Goal: Check status

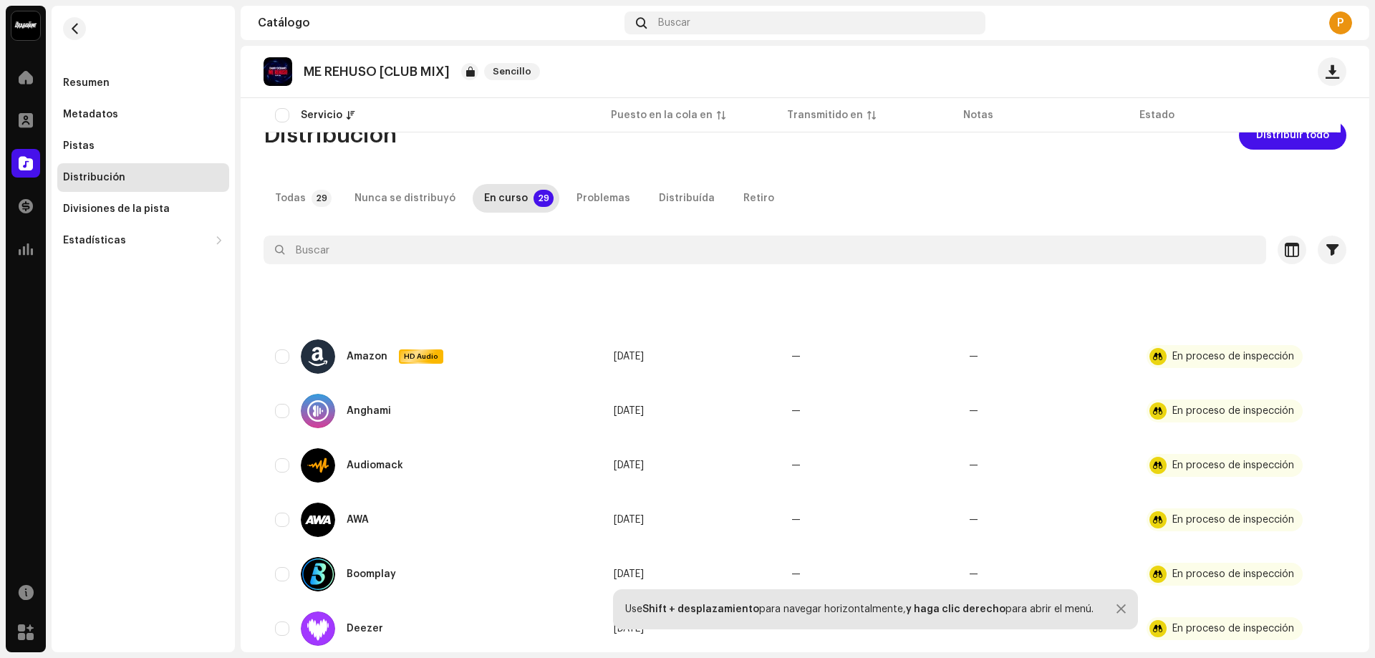
scroll to position [788, 0]
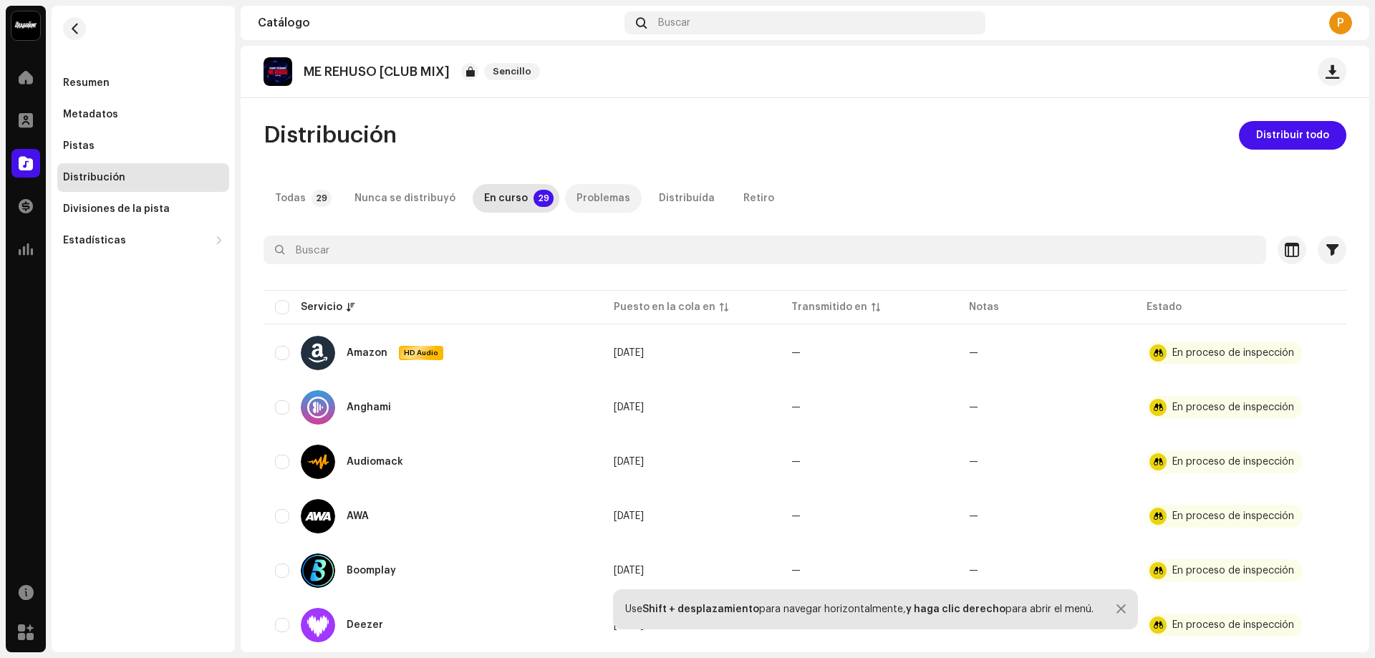
click at [599, 195] on div "Problemas" at bounding box center [604, 198] width 54 height 29
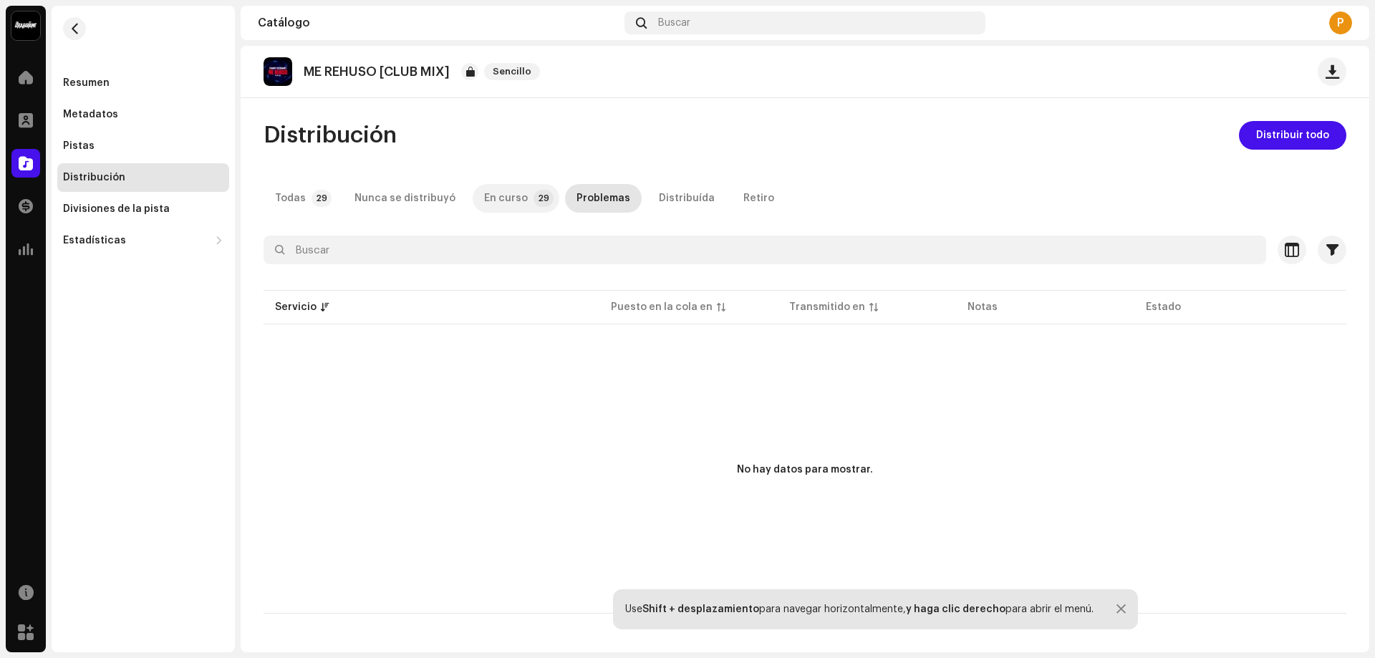
click at [501, 201] on div "En curso" at bounding box center [506, 198] width 44 height 29
